Goal: Navigation & Orientation: Find specific page/section

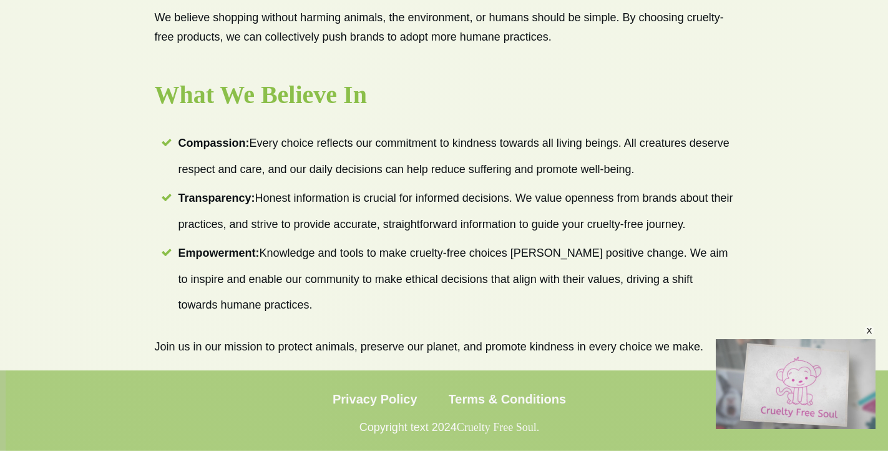
scroll to position [1061, 0]
drag, startPoint x: 866, startPoint y: 333, endPoint x: 854, endPoint y: 333, distance: 12.5
click at [867, 333] on div "x" at bounding box center [869, 330] width 10 height 10
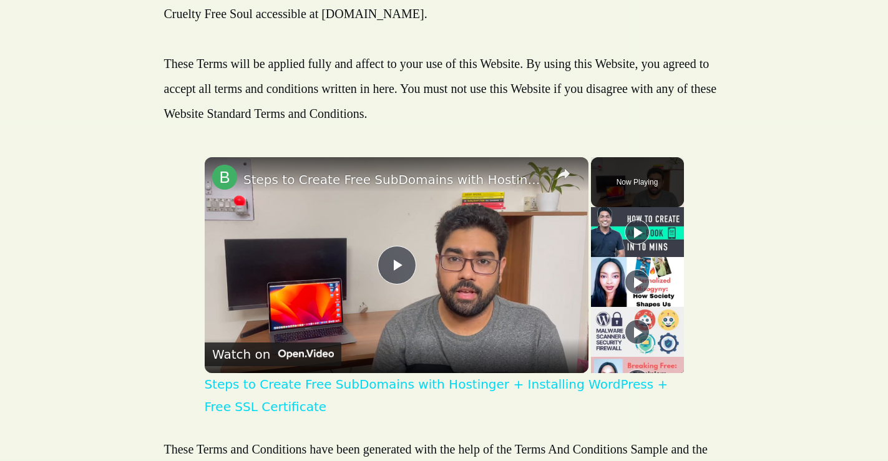
scroll to position [104, 0]
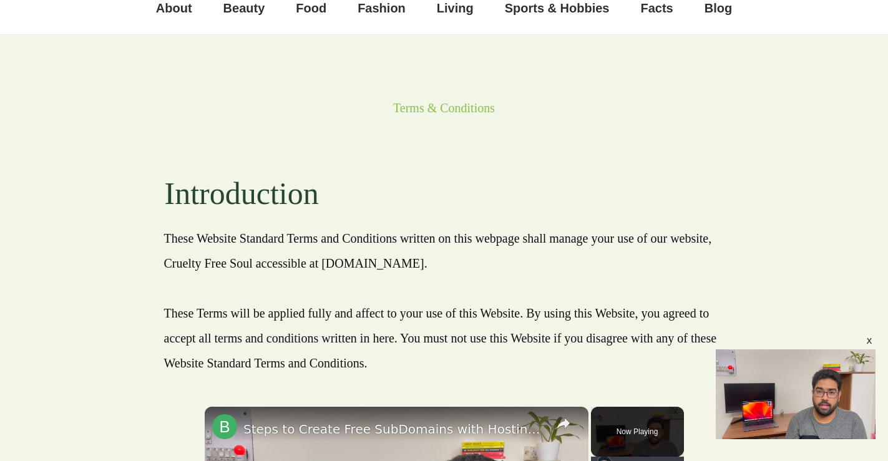
drag, startPoint x: 254, startPoint y: 262, endPoint x: 417, endPoint y: 275, distance: 163.4
click at [417, 275] on p "These Website Standard Terms and Conditions written on this webpage shall manag…" at bounding box center [444, 307] width 560 height 162
copy p "accessible at [DOMAIN_NAME]"
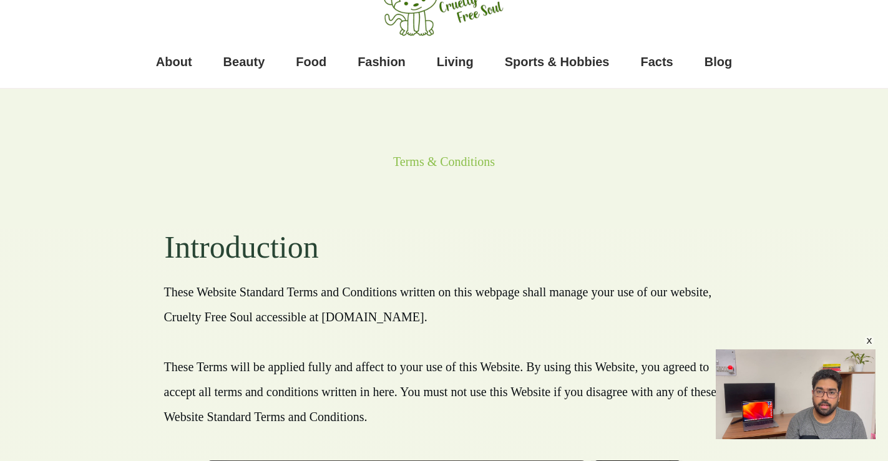
scroll to position [0, 0]
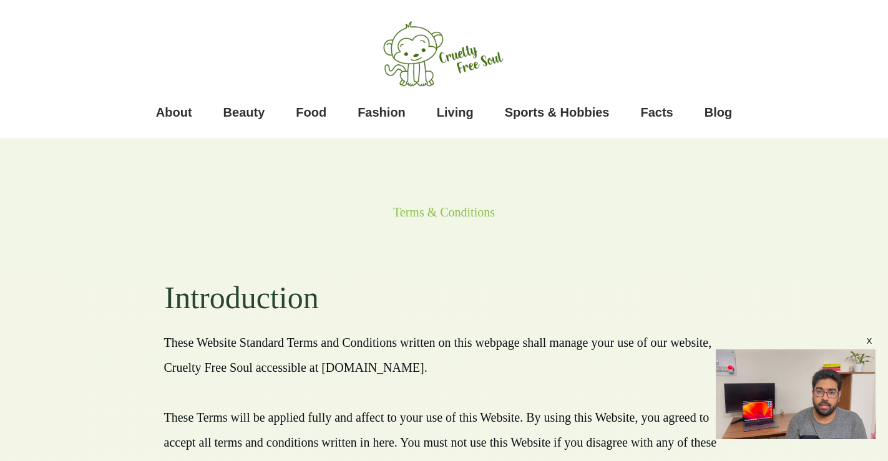
copy p "accessible at [DOMAIN_NAME]"
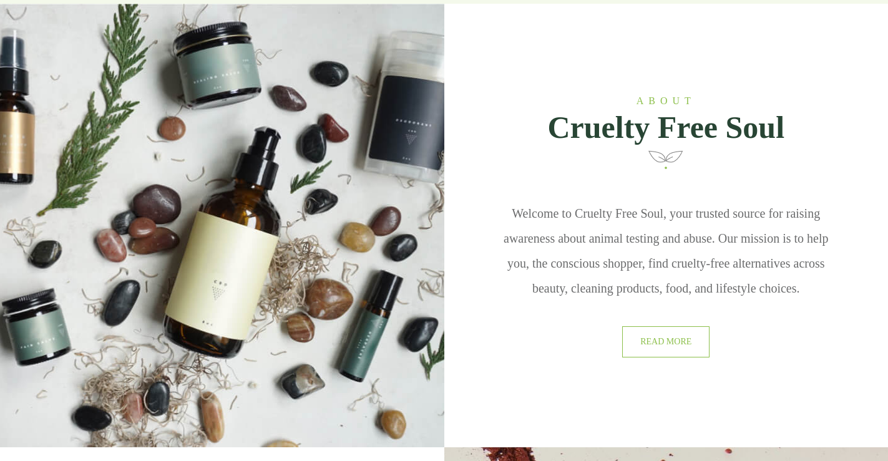
scroll to position [749, 0]
